Goal: Information Seeking & Learning: Learn about a topic

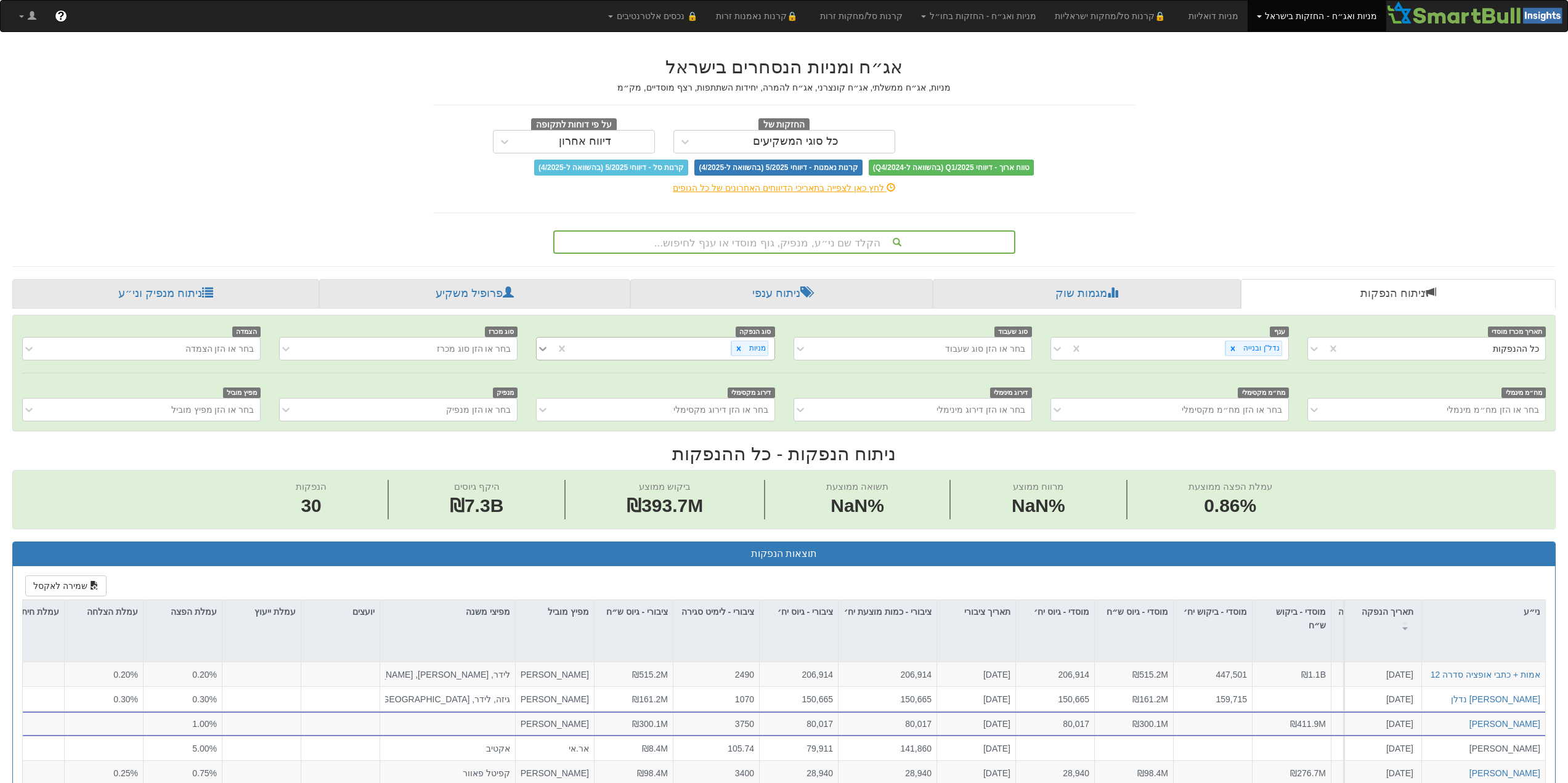
click at [541, 349] on icon at bounding box center [543, 349] width 7 height 5
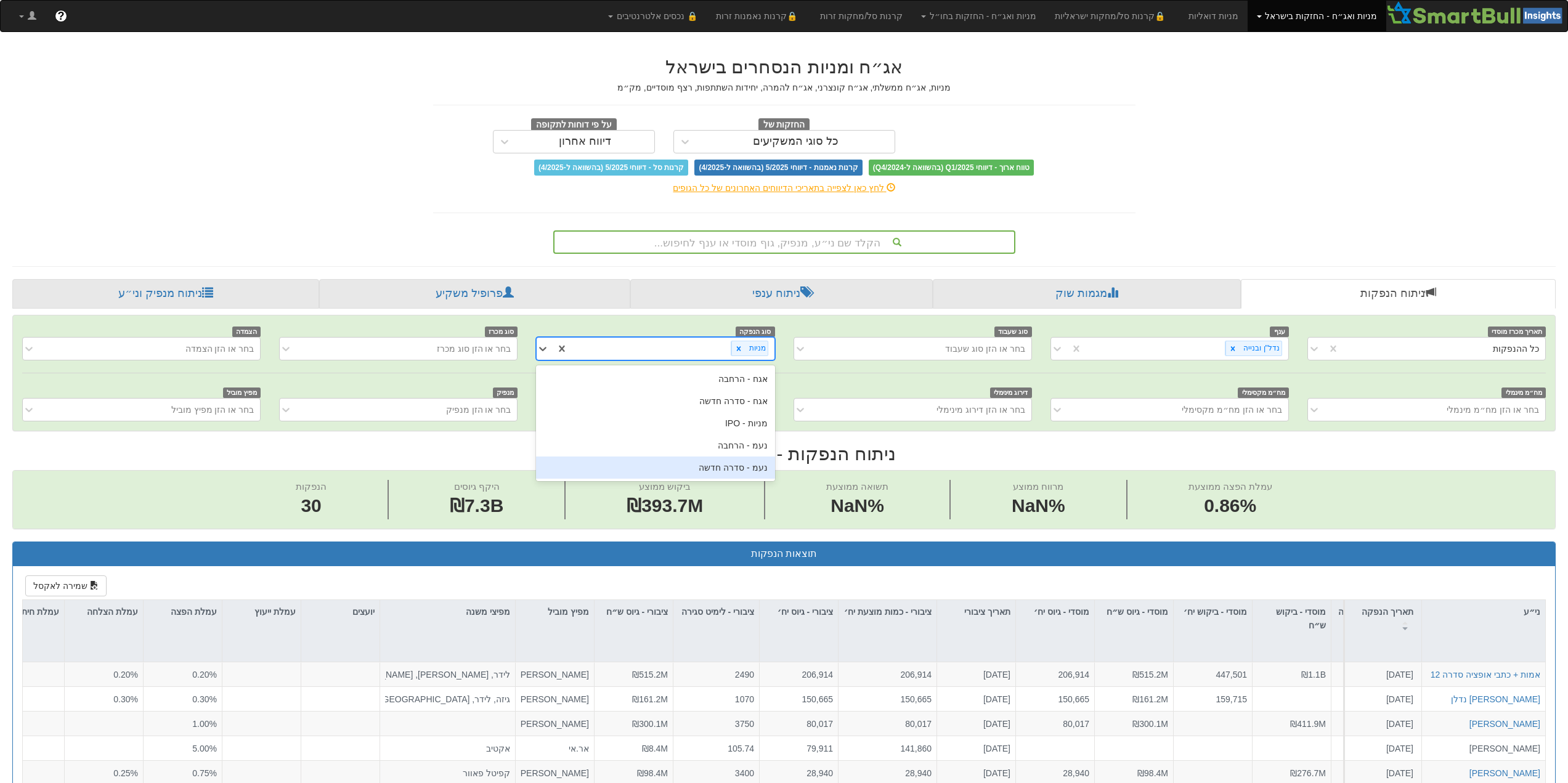
click at [743, 466] on div "נעמ - סדרה חדשה" at bounding box center [655, 468] width 239 height 22
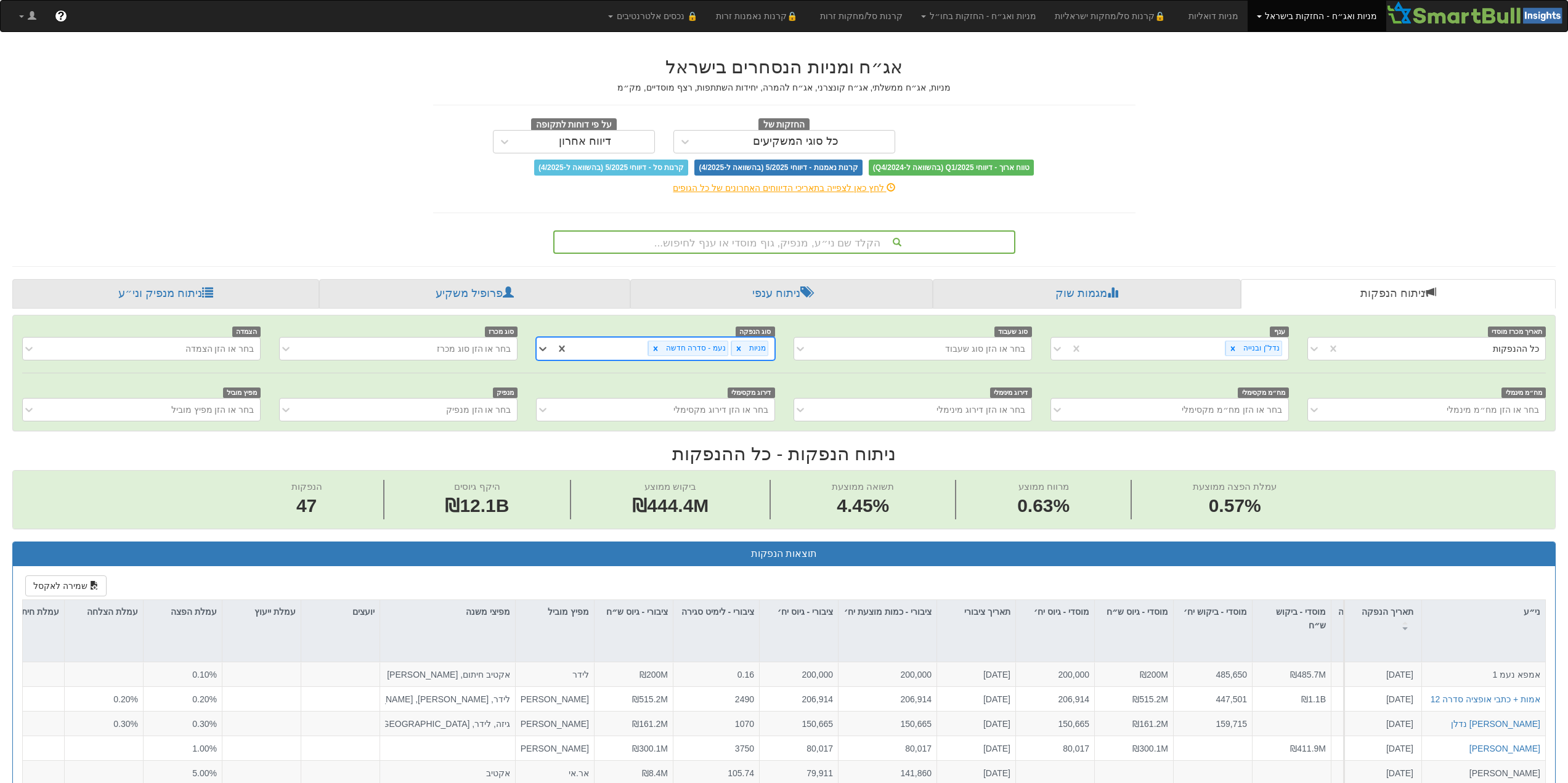
drag, startPoint x: 739, startPoint y: 347, endPoint x: 741, endPoint y: 360, distance: 13.2
click at [739, 347] on icon at bounding box center [738, 348] width 8 height 8
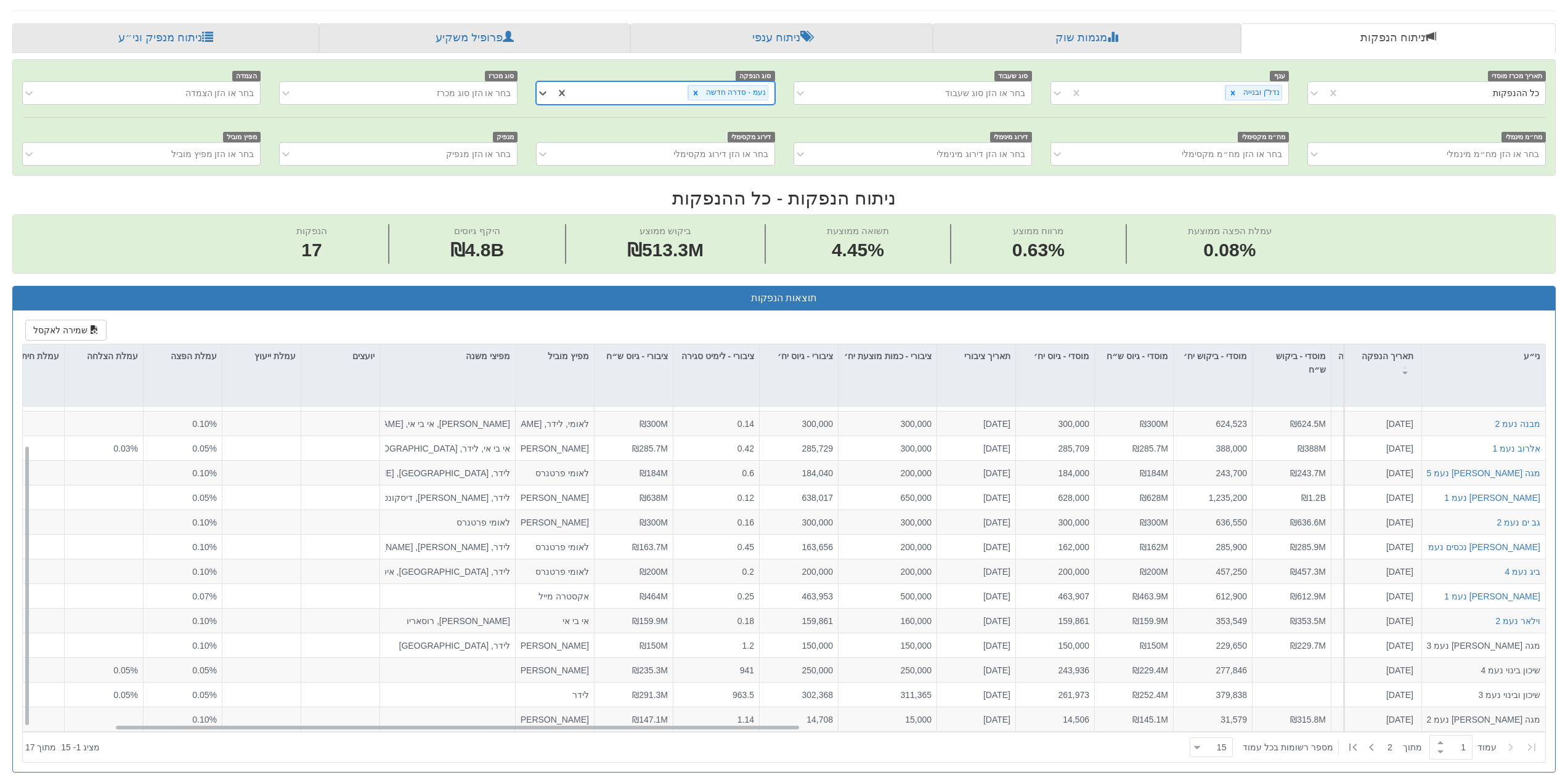
scroll to position [432, 0]
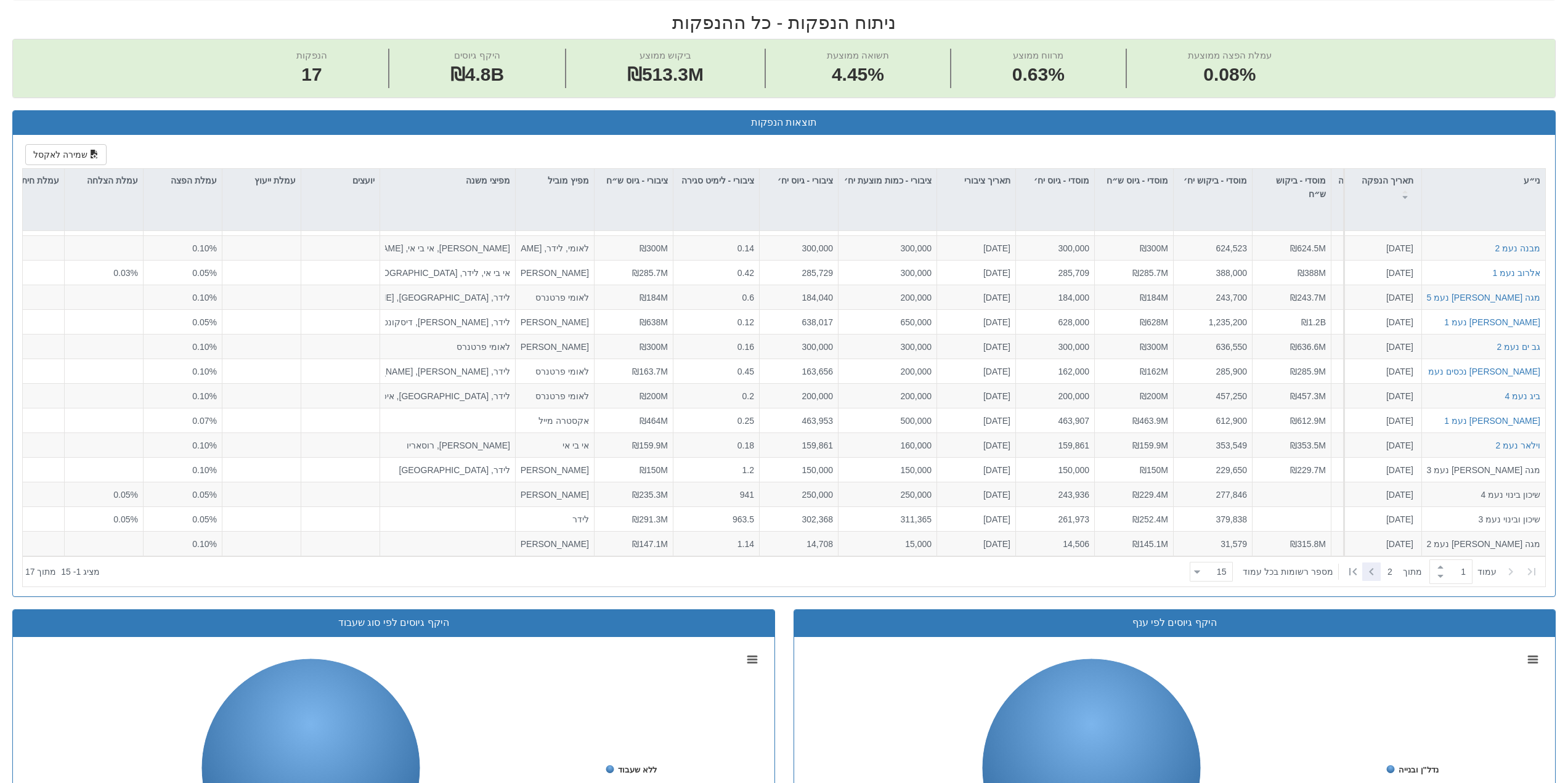
click at [1370, 573] on icon at bounding box center [1371, 571] width 15 height 15
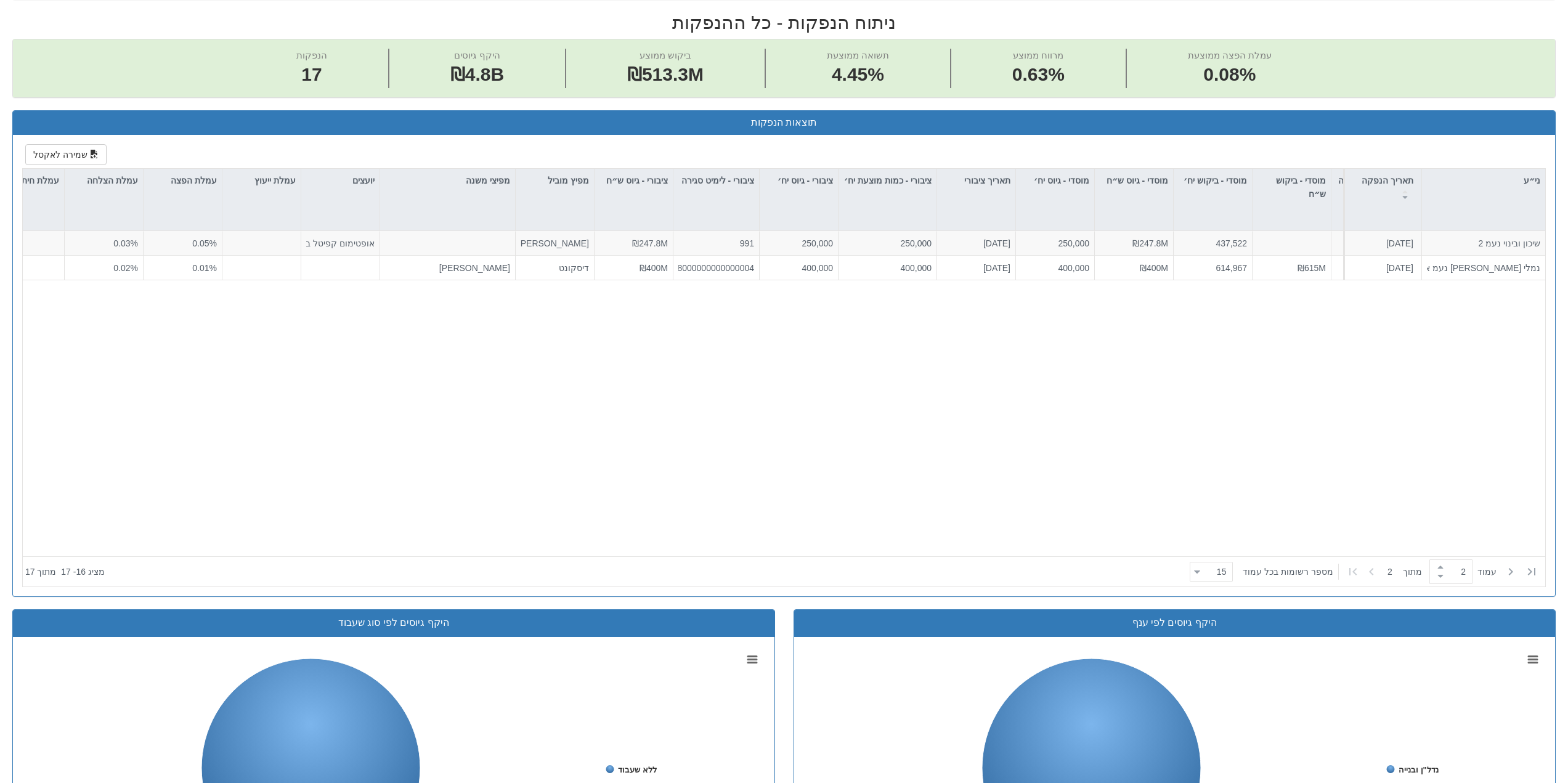
scroll to position [0, 195]
click at [1508, 573] on icon at bounding box center [1510, 571] width 15 height 15
type input "1"
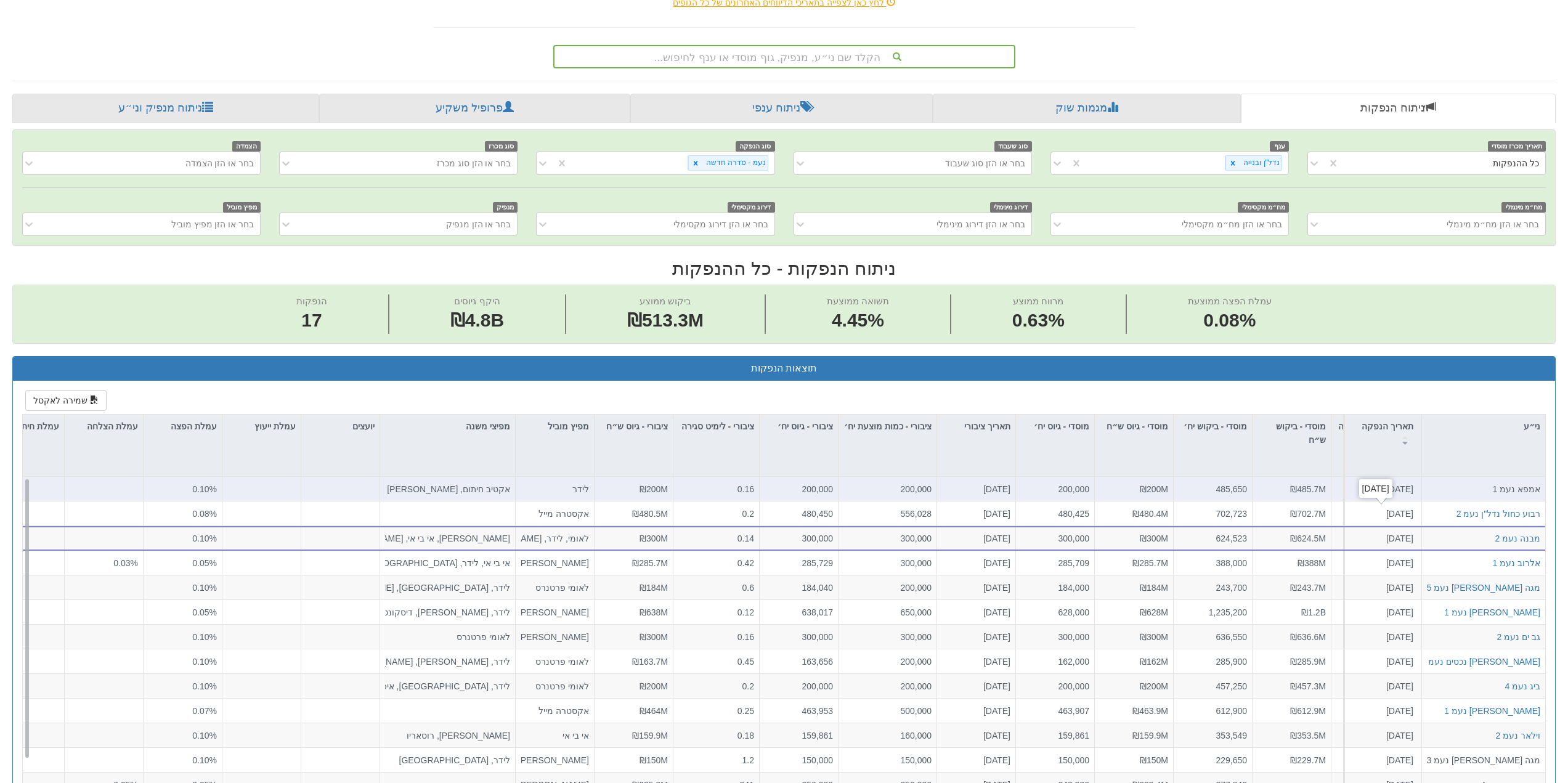
scroll to position [185, 0]
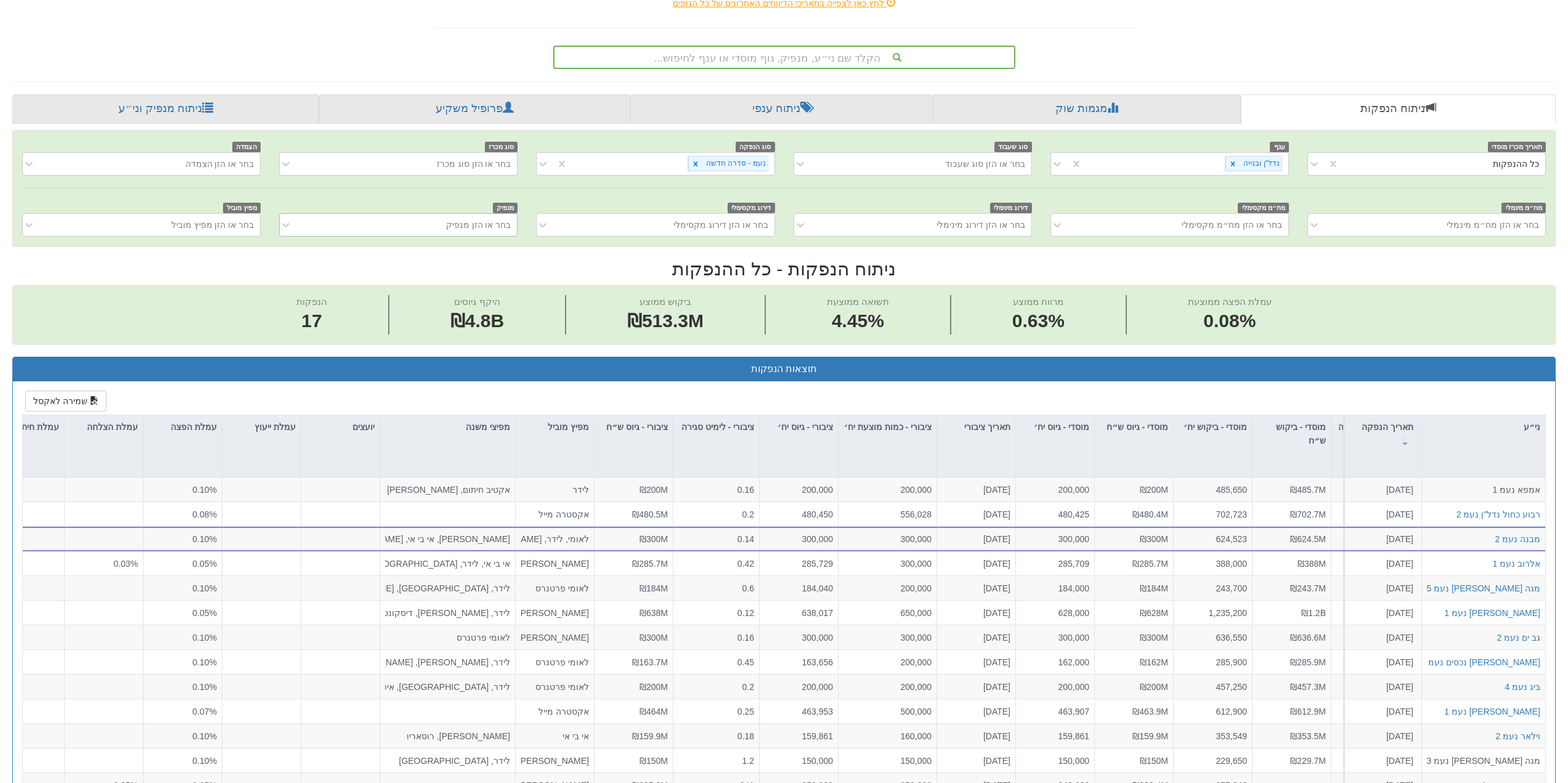
click at [467, 228] on div "בחר או הזן מנפיק" at bounding box center [478, 225] width 65 height 12
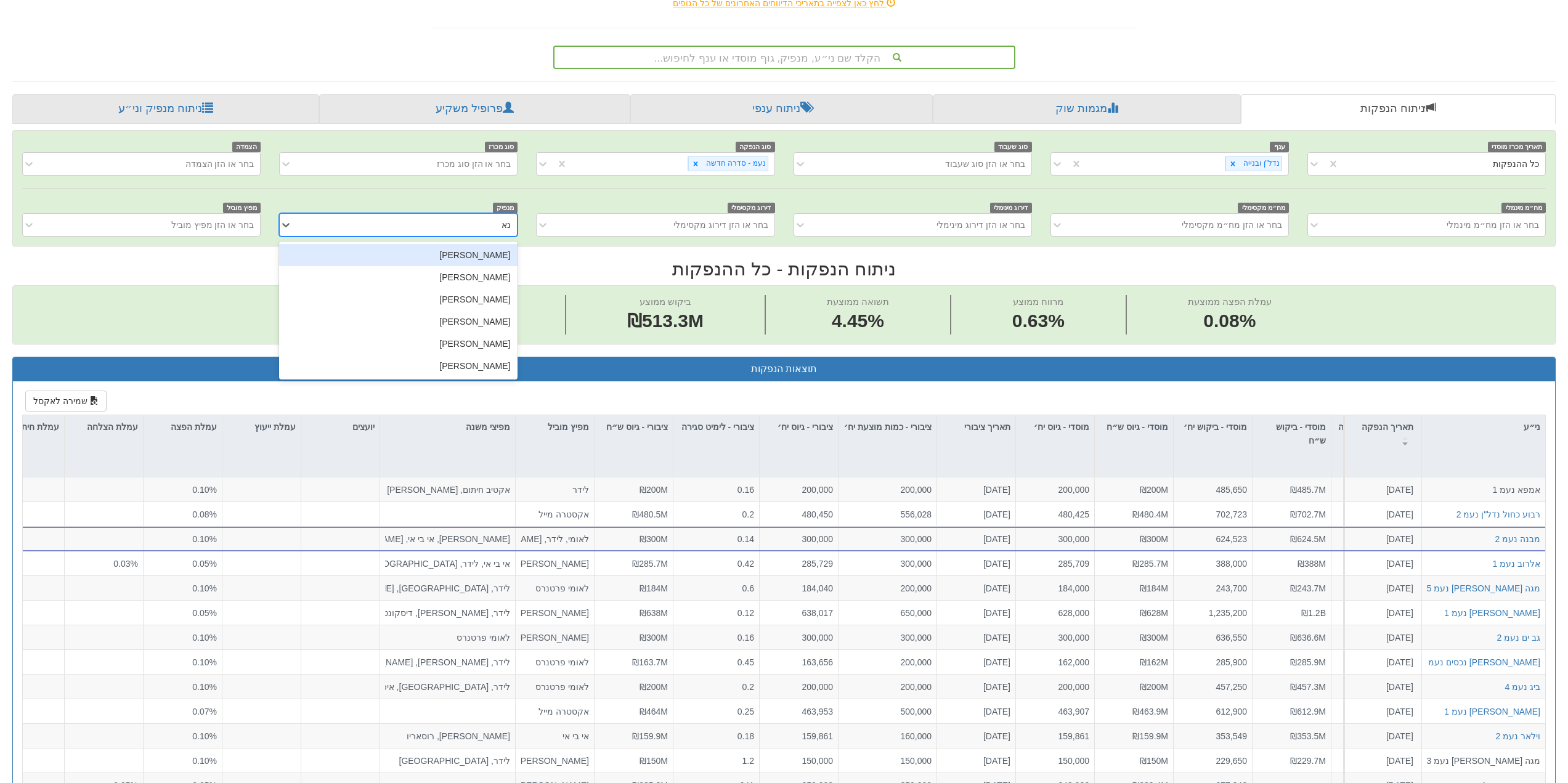
type input "נאו"
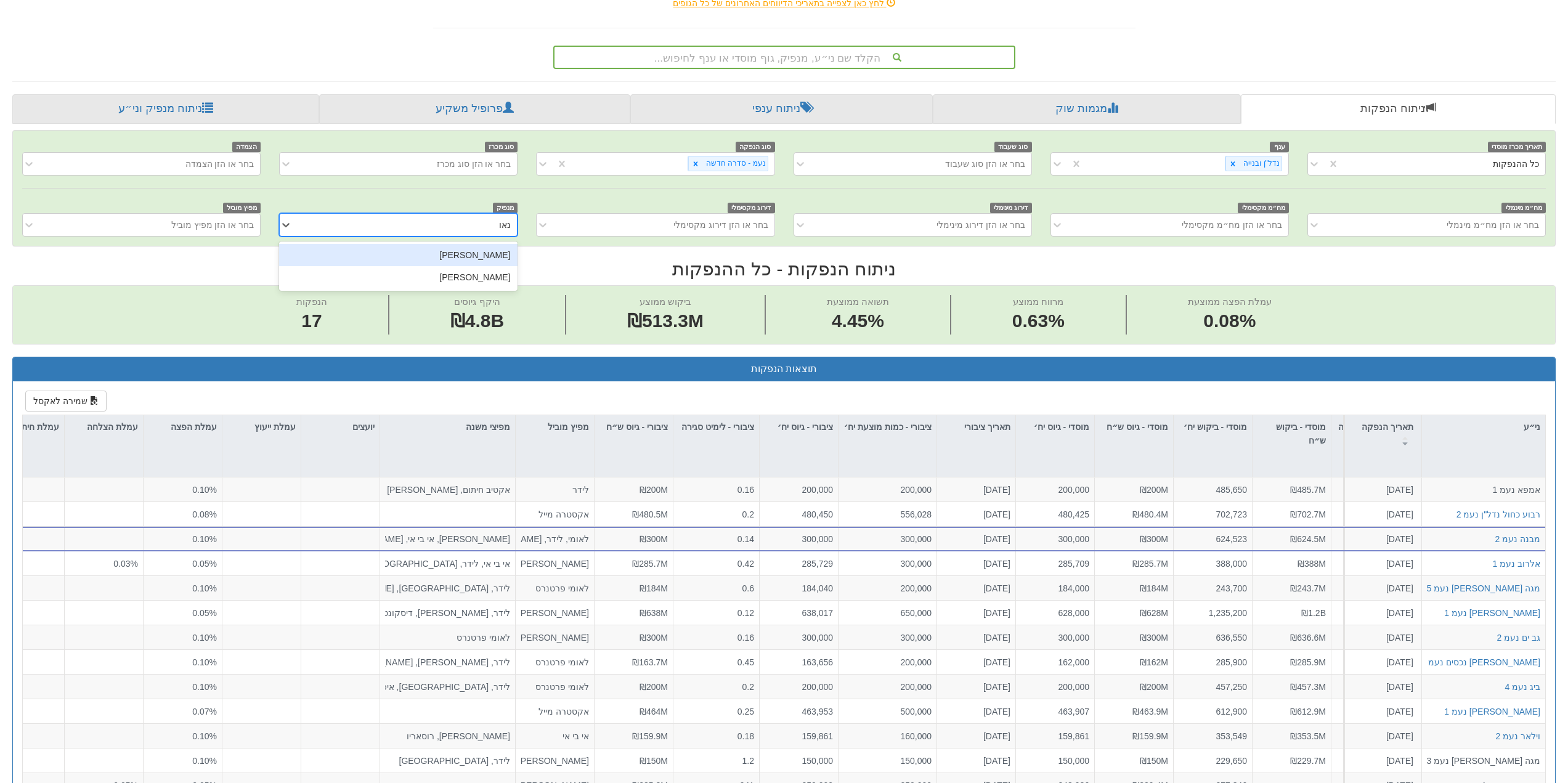
click at [490, 252] on div "[PERSON_NAME]" at bounding box center [398, 255] width 239 height 22
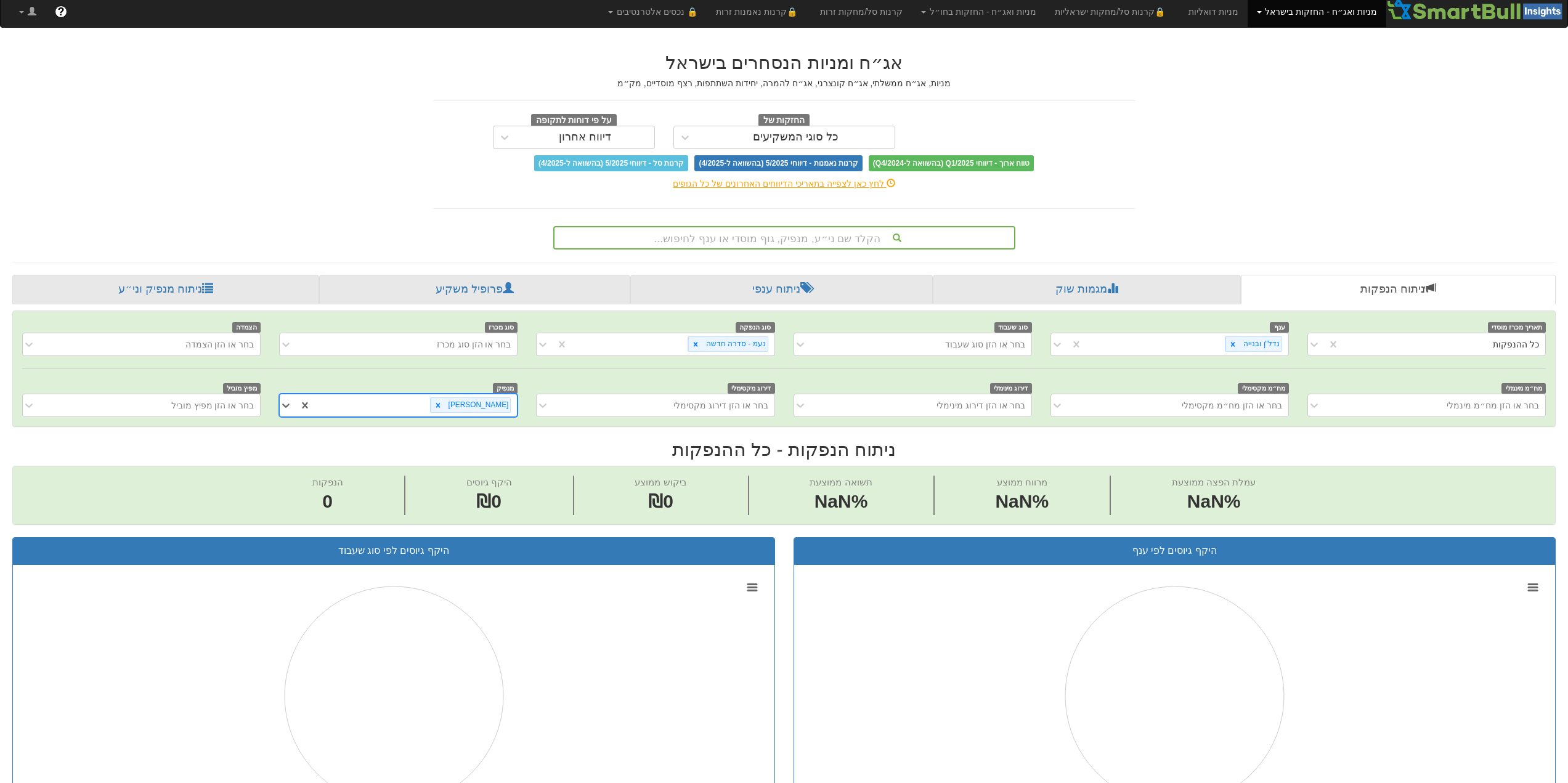
scroll to position [0, 0]
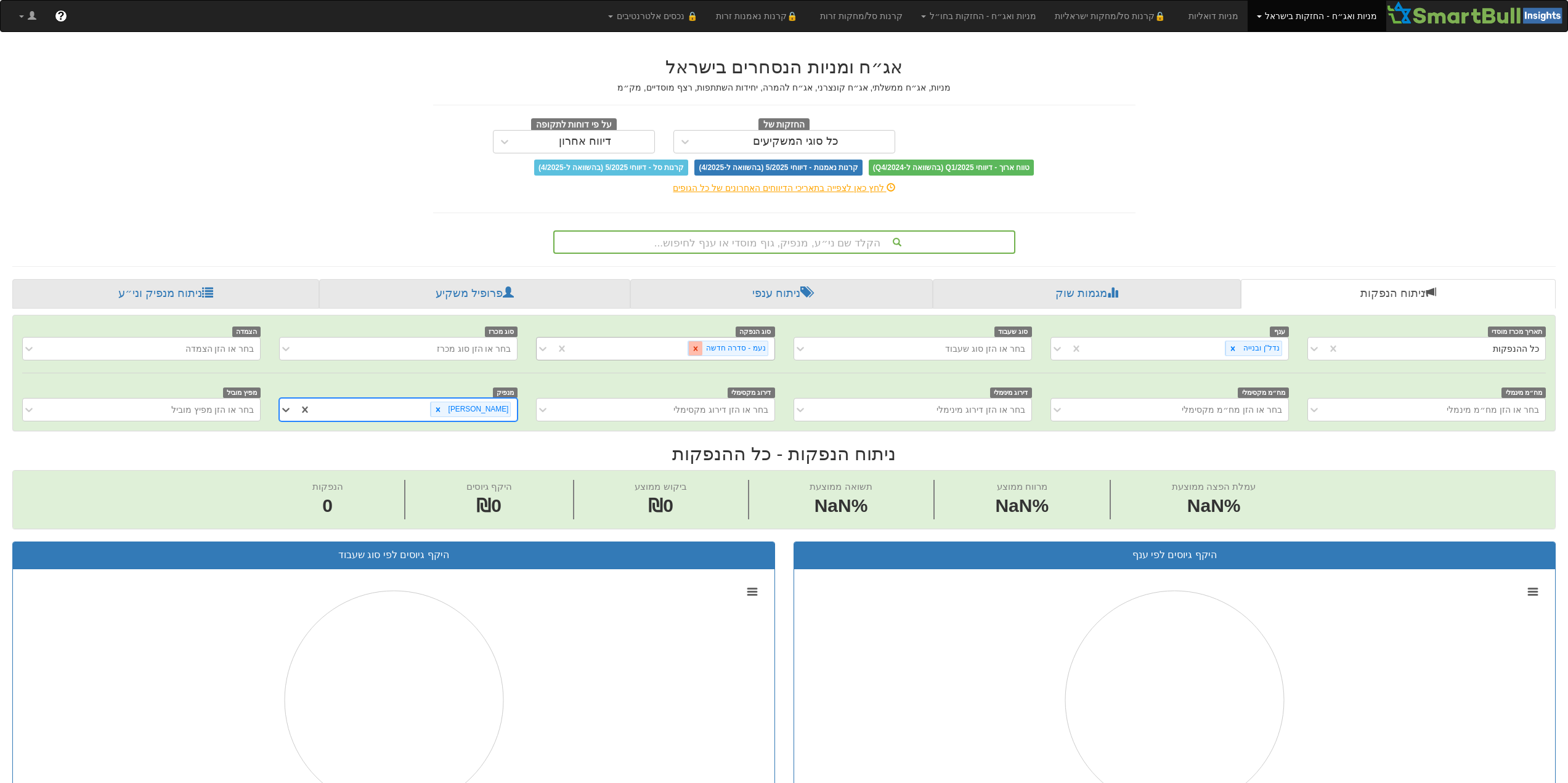
click at [697, 351] on icon at bounding box center [695, 348] width 5 height 5
click at [1234, 350] on icon at bounding box center [1232, 348] width 8 height 8
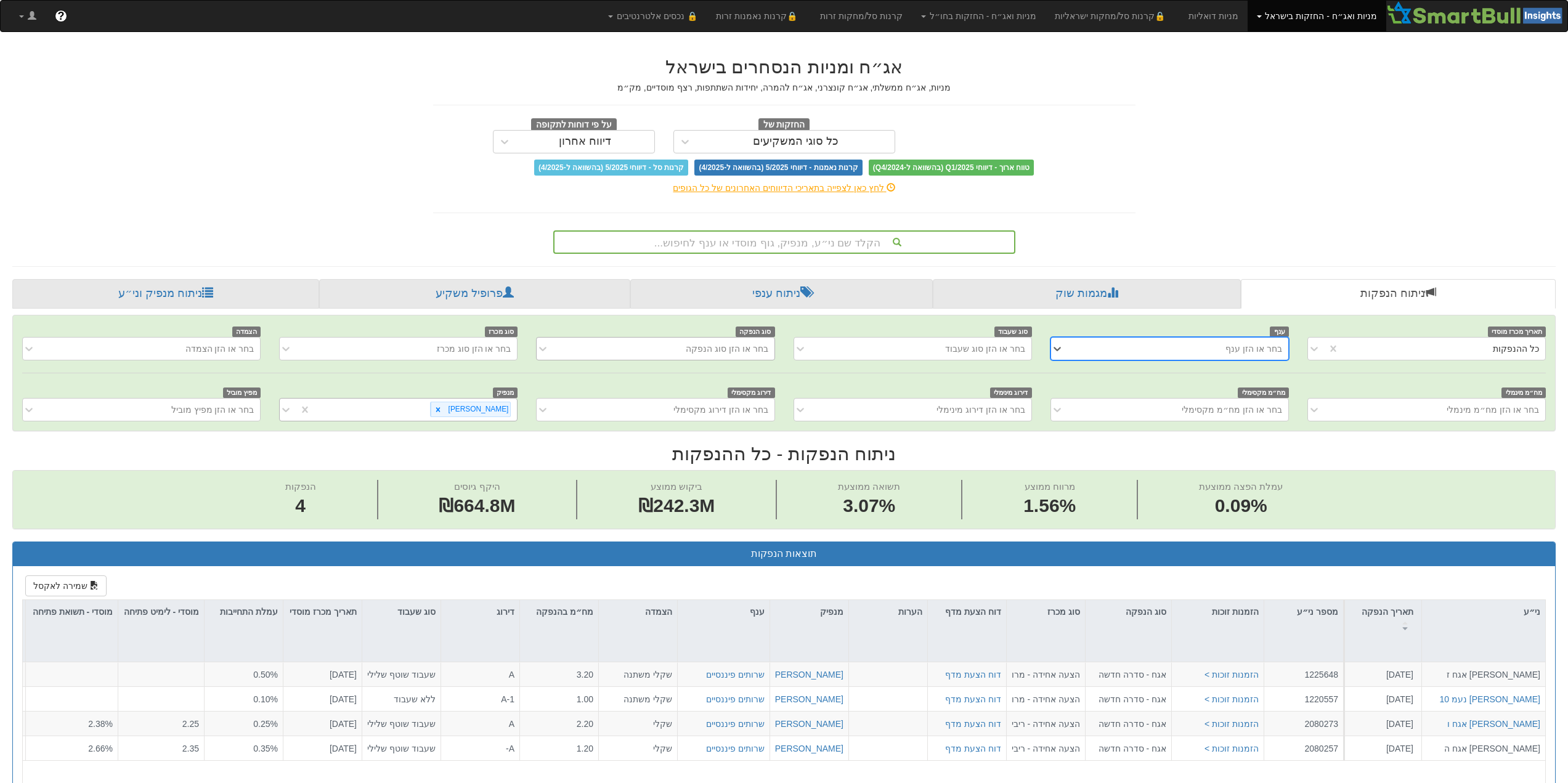
scroll to position [0, 1851]
click at [693, 350] on div "בחר או הזן סוג הנפקה" at bounding box center [727, 348] width 83 height 12
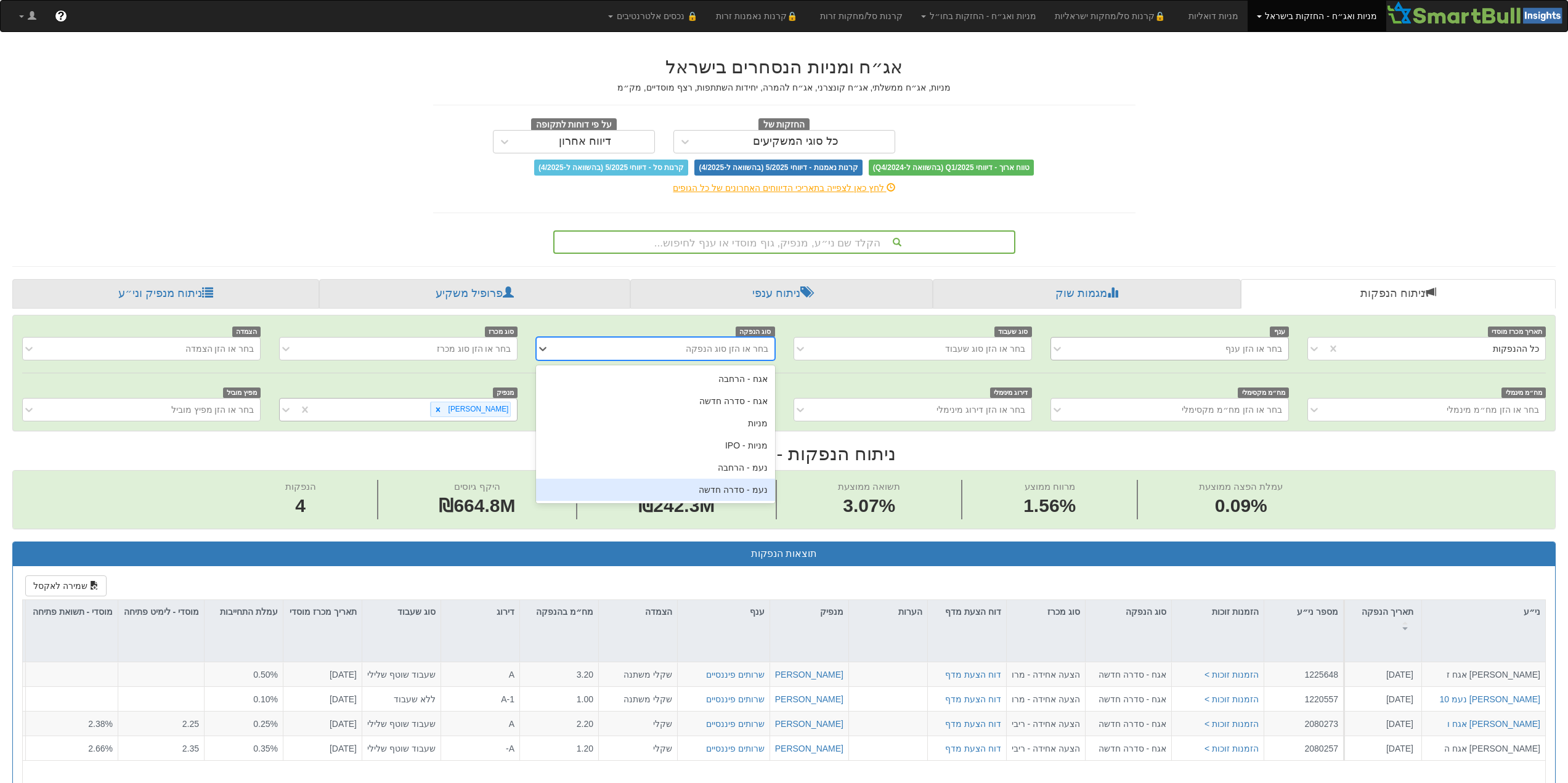
click at [743, 493] on div "נעמ - סדרה חדשה" at bounding box center [655, 490] width 239 height 22
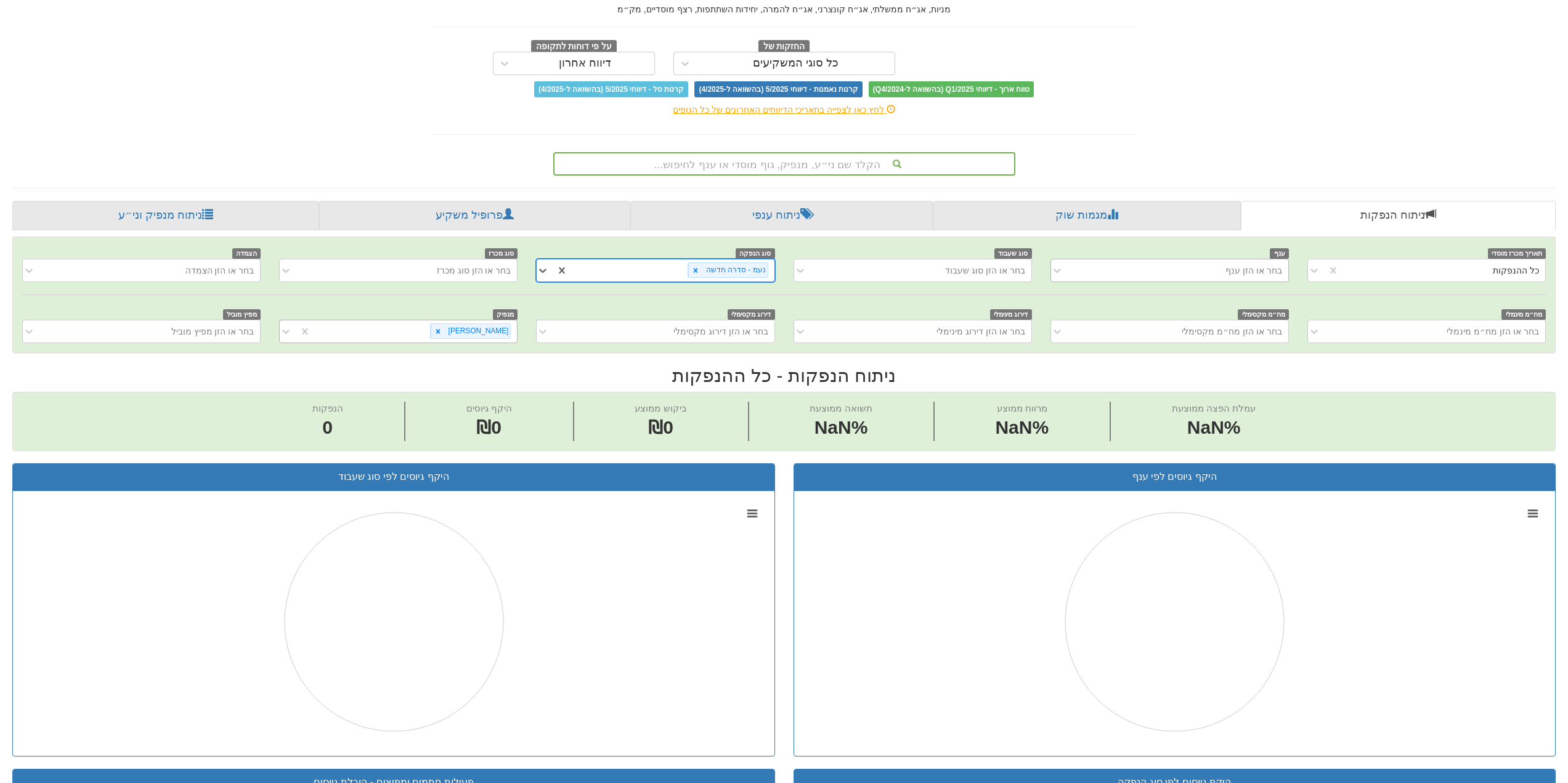
scroll to position [65, 0]
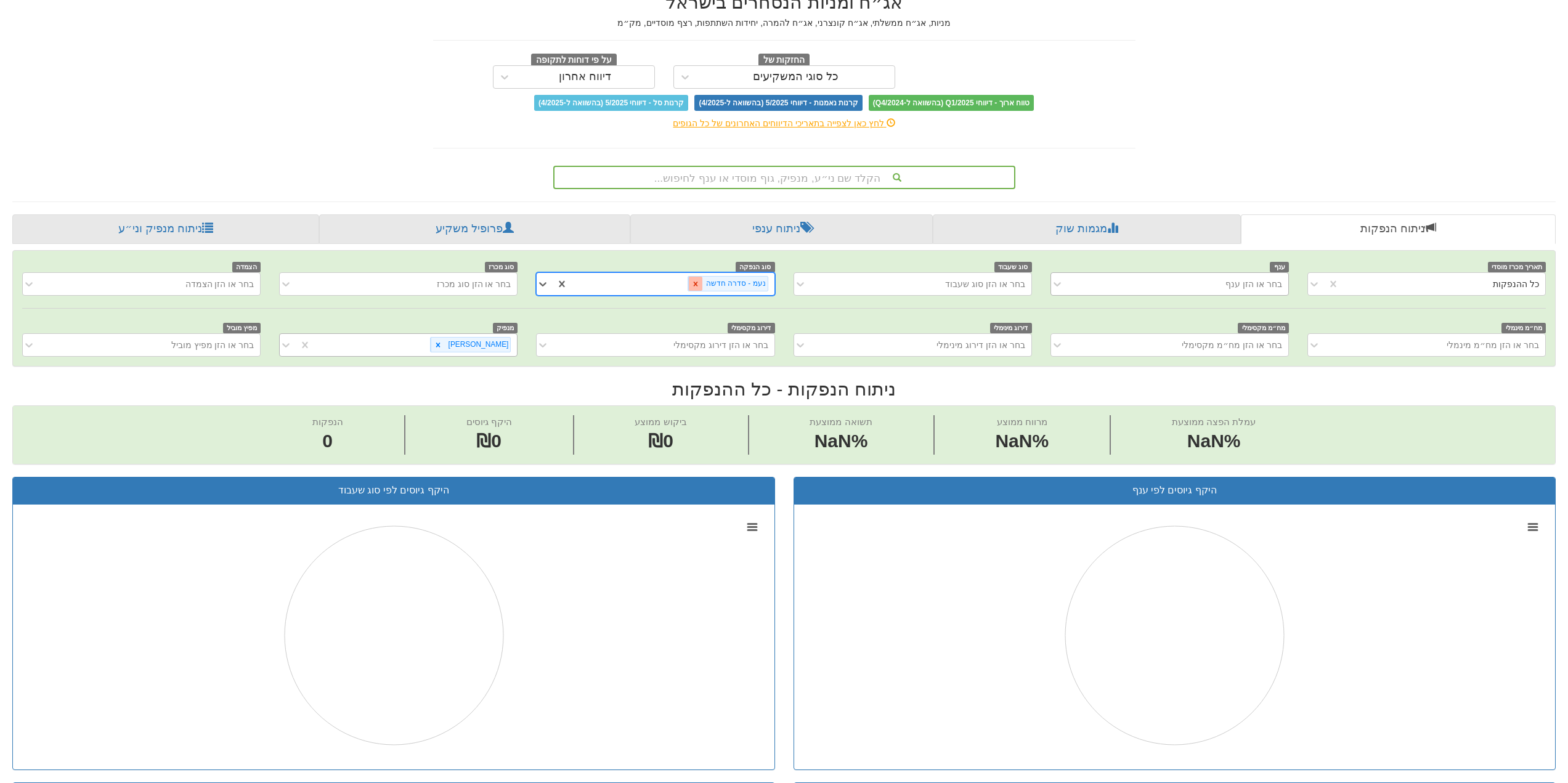
click at [697, 285] on icon at bounding box center [695, 283] width 5 height 5
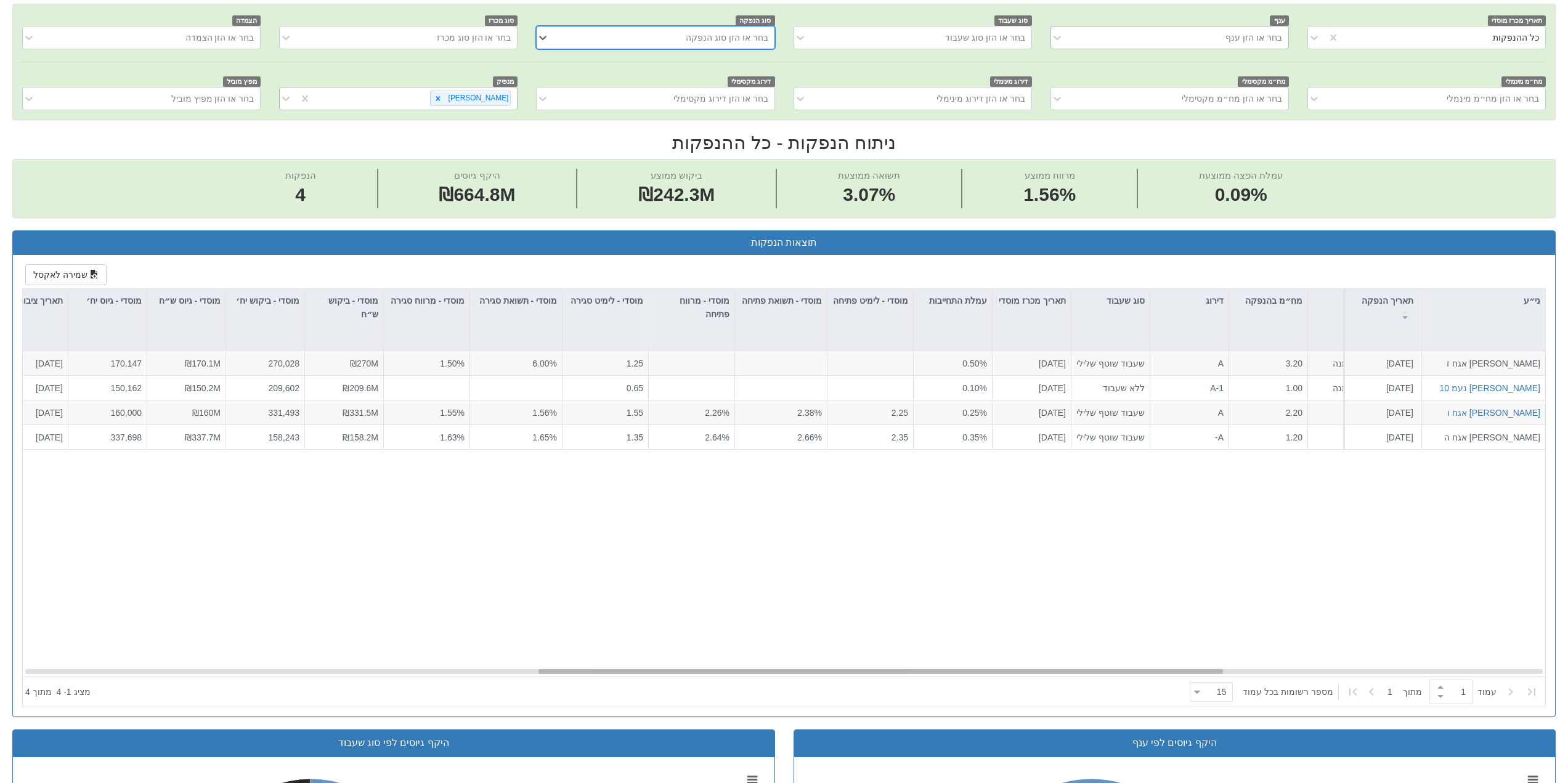
scroll to position [0, 1851]
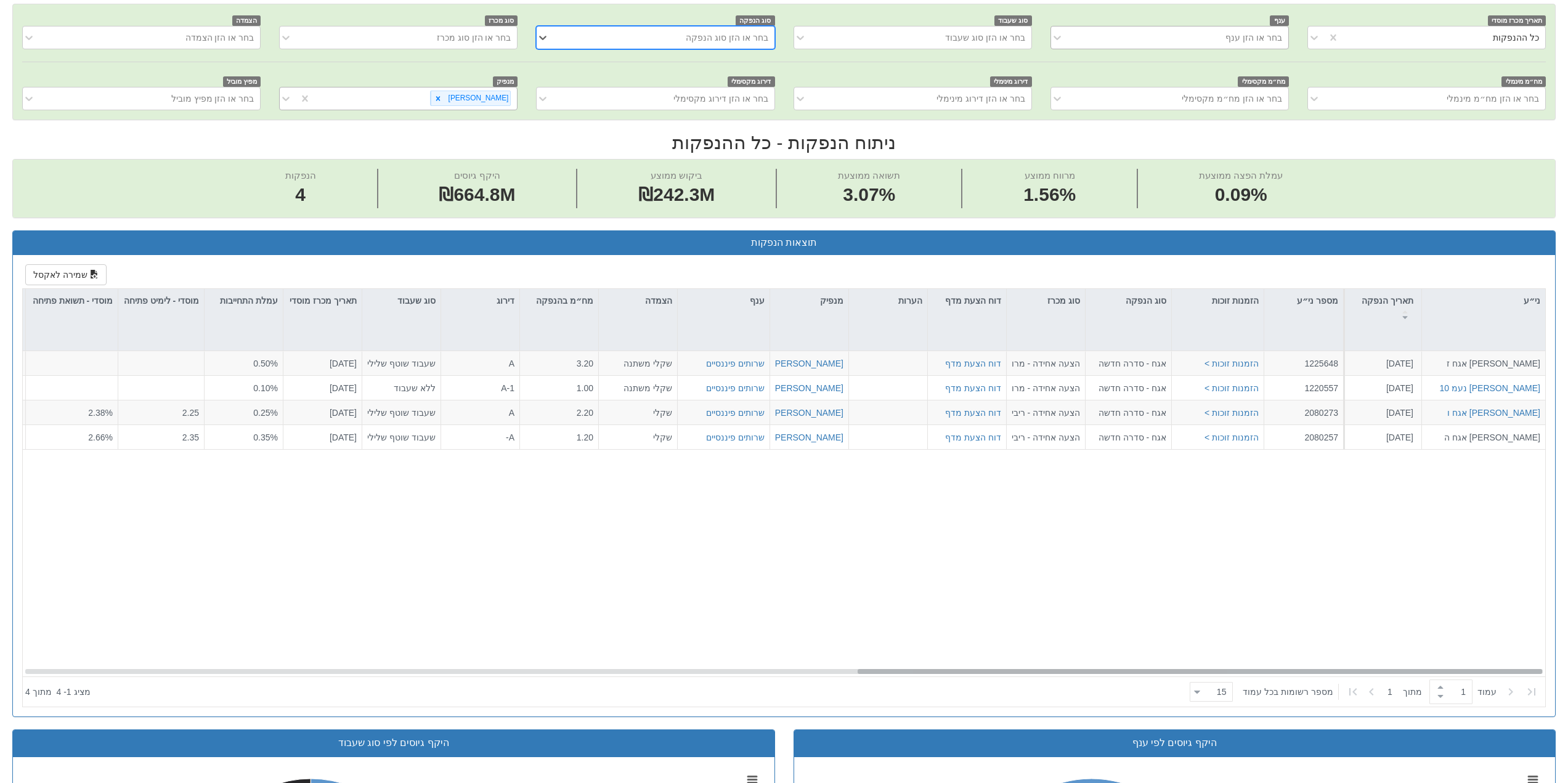
drag, startPoint x: 887, startPoint y: 670, endPoint x: 1219, endPoint y: 678, distance: 332.1
click at [1219, 678] on div "ני״ע תאריך הנפקה מספר ני״ע הזמנות זוכות סוג הנפקה סוג מכרז דוח הצעת מדף הערות מ…" at bounding box center [783, 498] width 1522 height 418
